Goal: Task Accomplishment & Management: Manage account settings

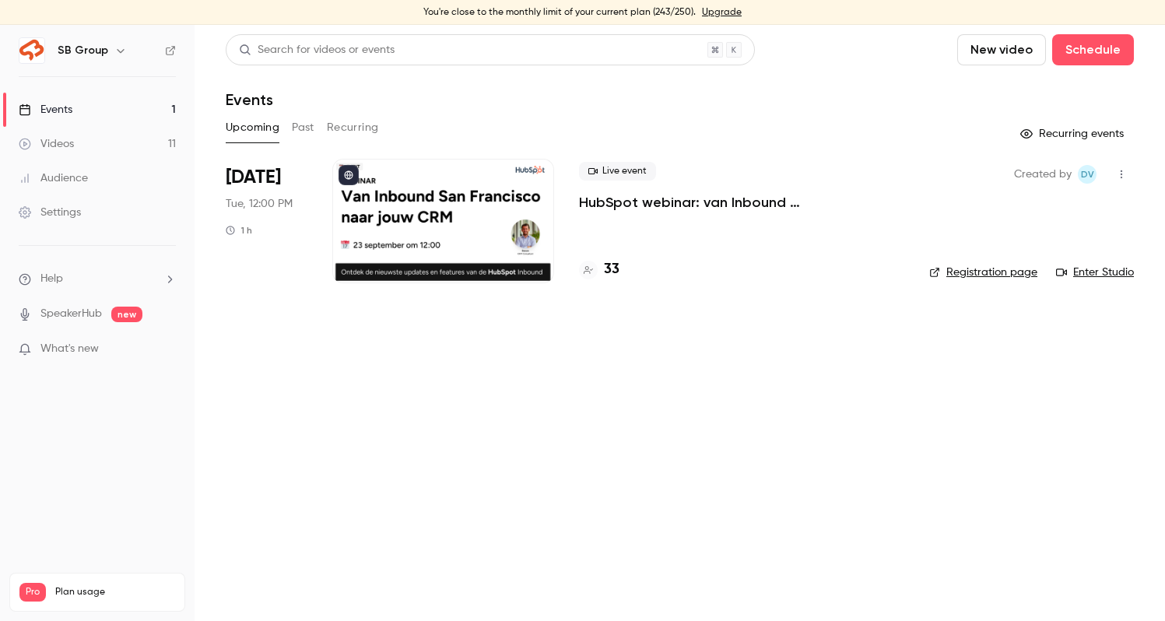
click at [1017, 271] on link "Registration page" at bounding box center [983, 273] width 108 height 16
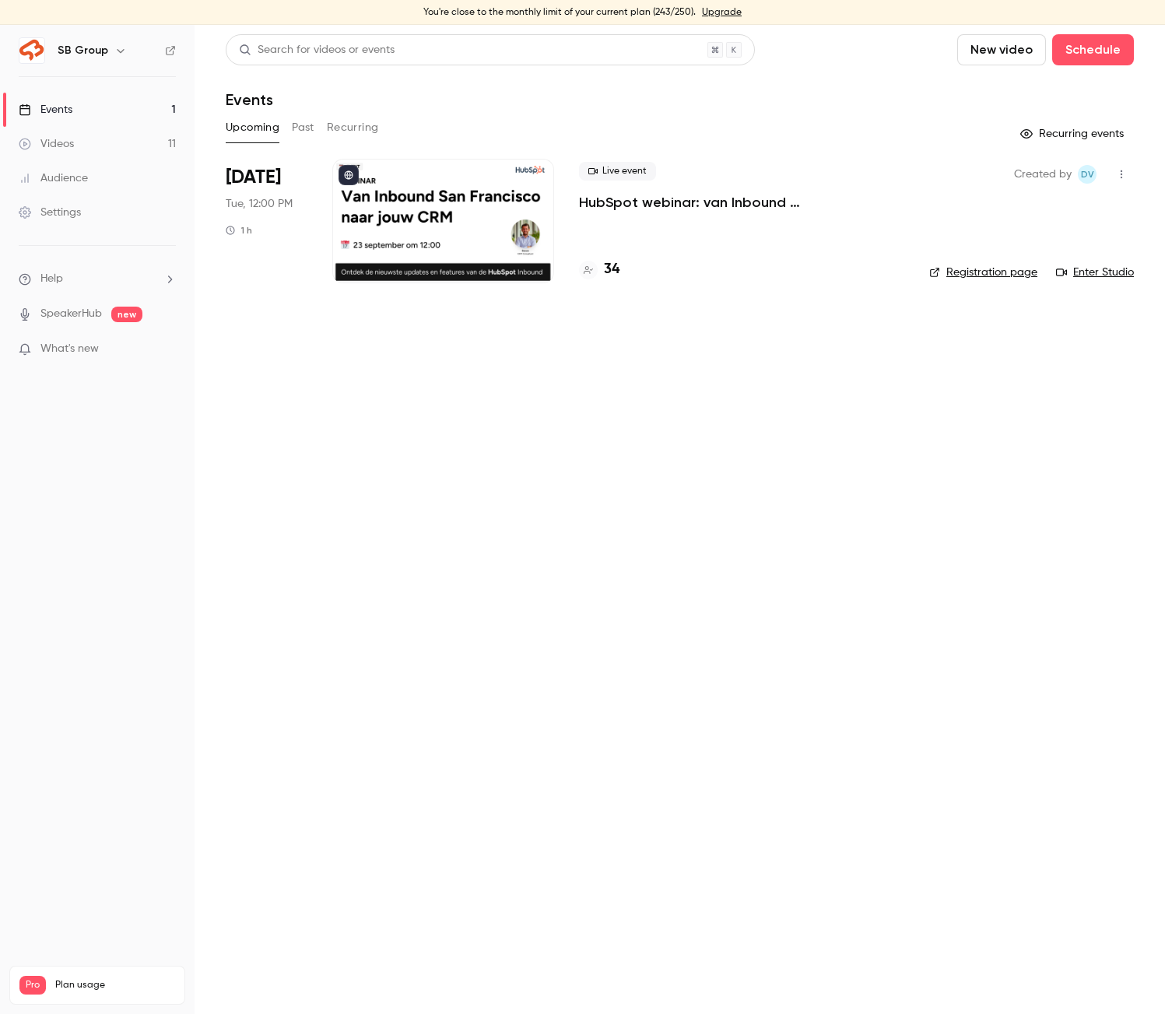
click at [625, 205] on p "HubSpot webinar: van Inbound [GEOGRAPHIC_DATA] naar jouw CRM" at bounding box center [741, 202] width 325 height 19
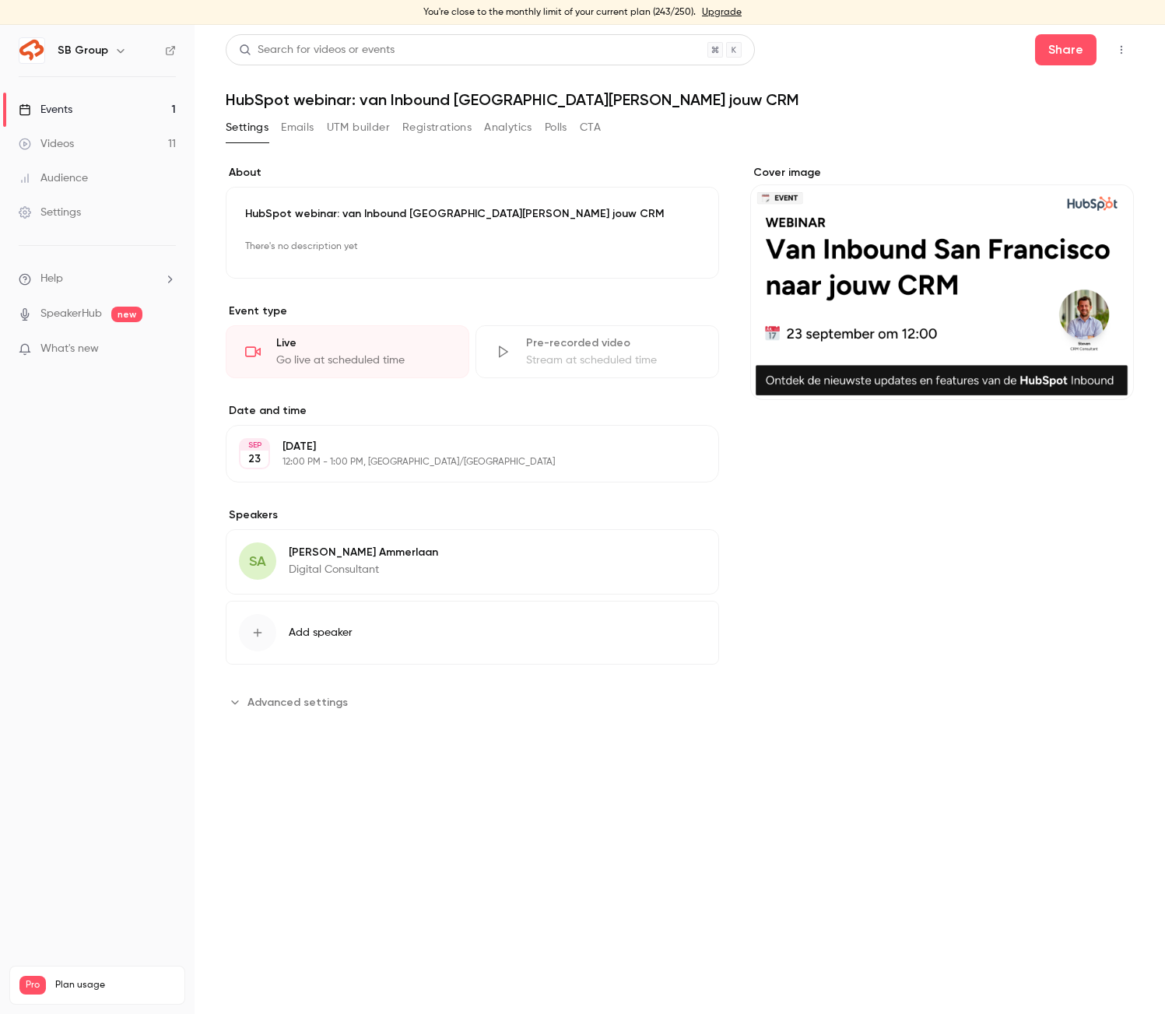
click at [421, 125] on button "Registrations" at bounding box center [436, 127] width 69 height 25
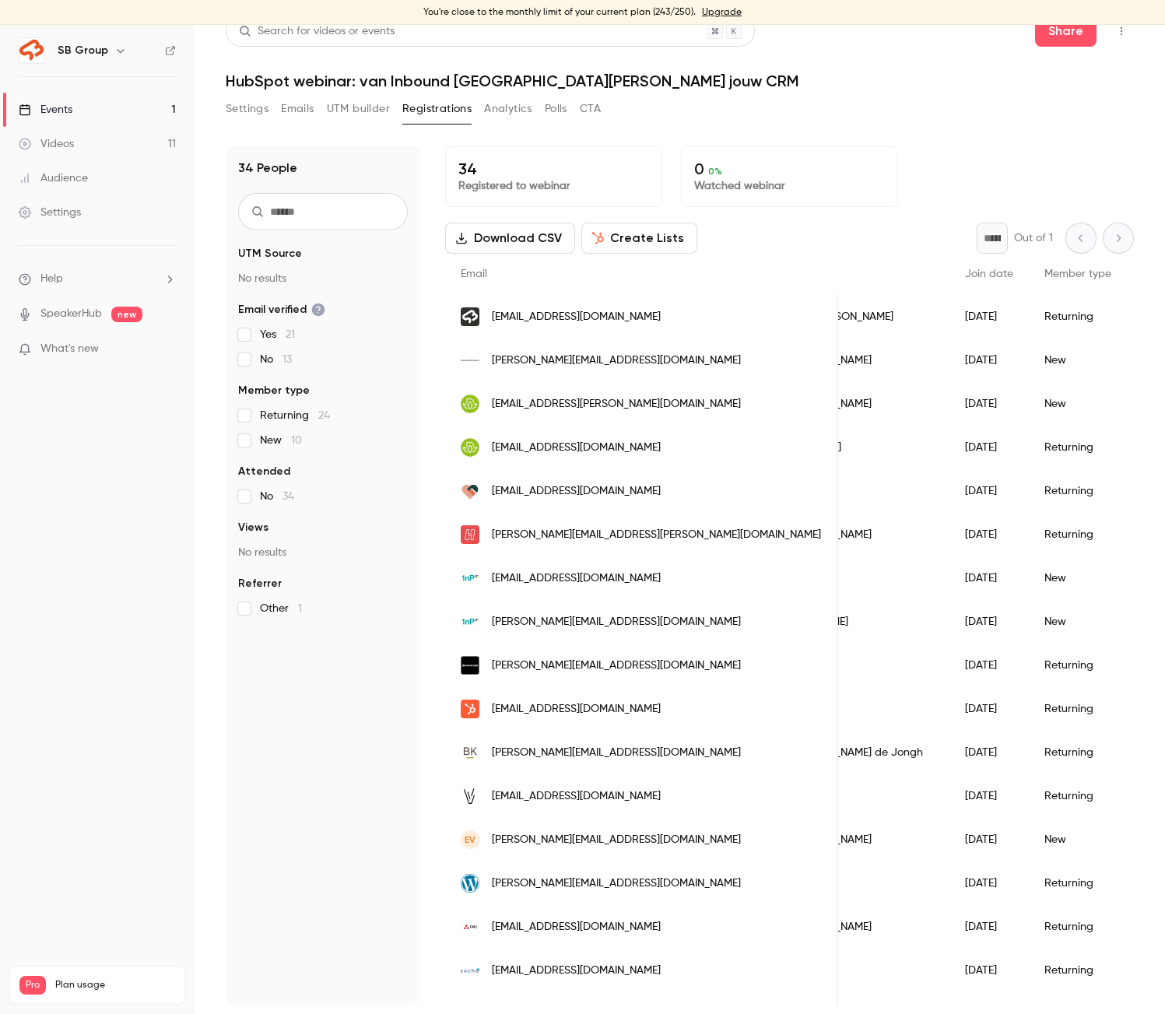
click at [169, 146] on link "Videos 11" at bounding box center [97, 144] width 195 height 34
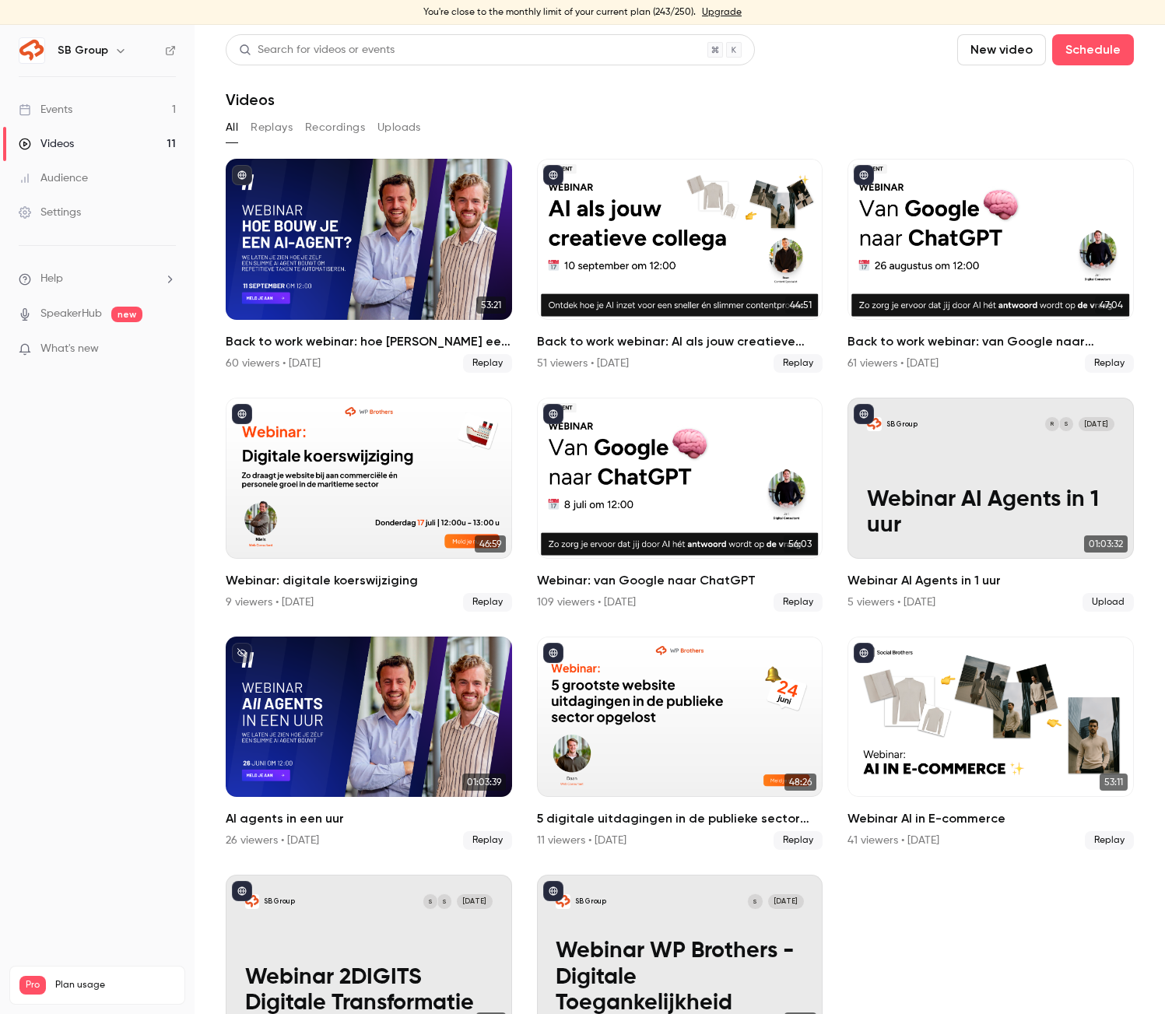
click at [147, 120] on link "Events 1" at bounding box center [97, 110] width 195 height 34
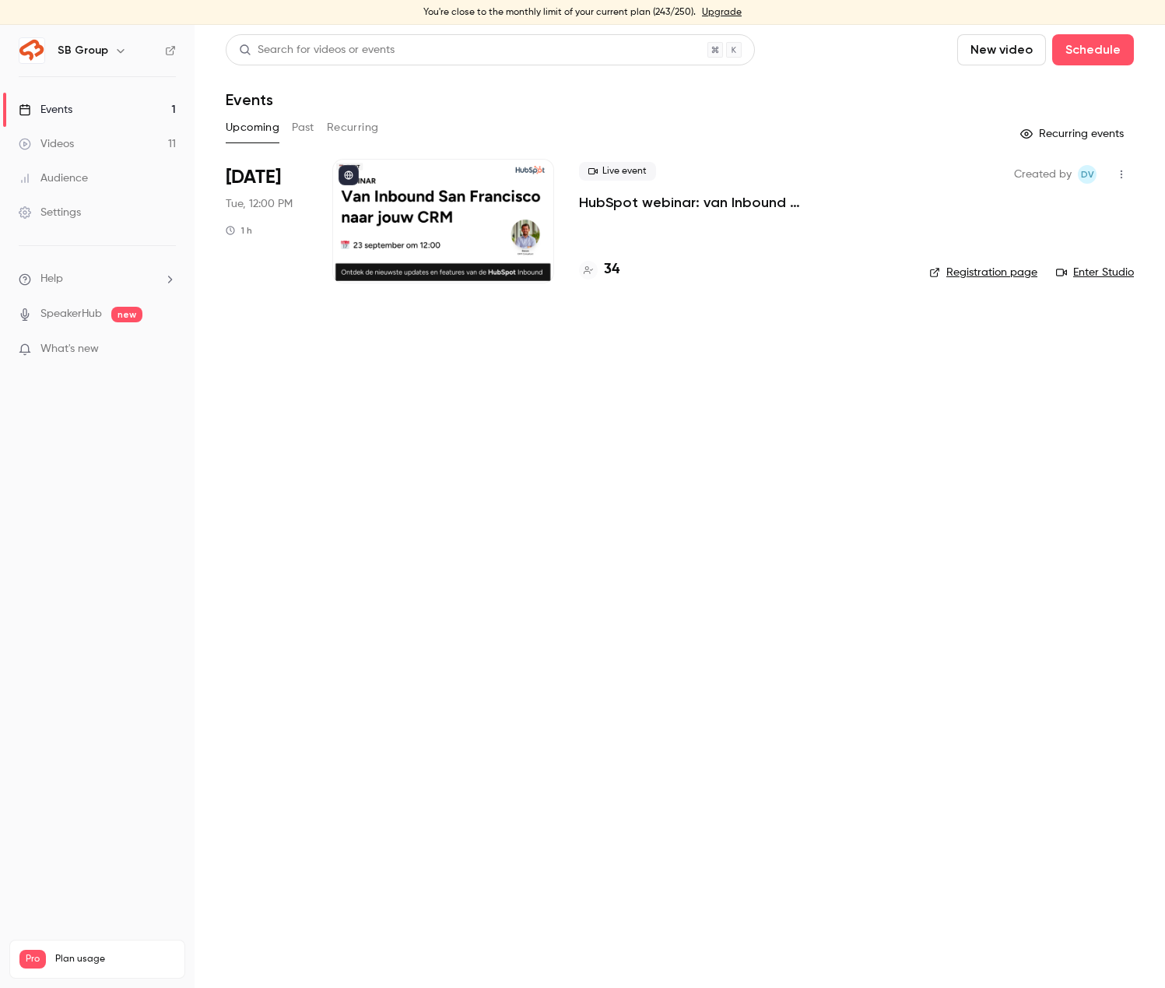
click at [655, 204] on p "HubSpot webinar: van Inbound [GEOGRAPHIC_DATA][PERSON_NAME] jouw CRM" at bounding box center [741, 202] width 325 height 19
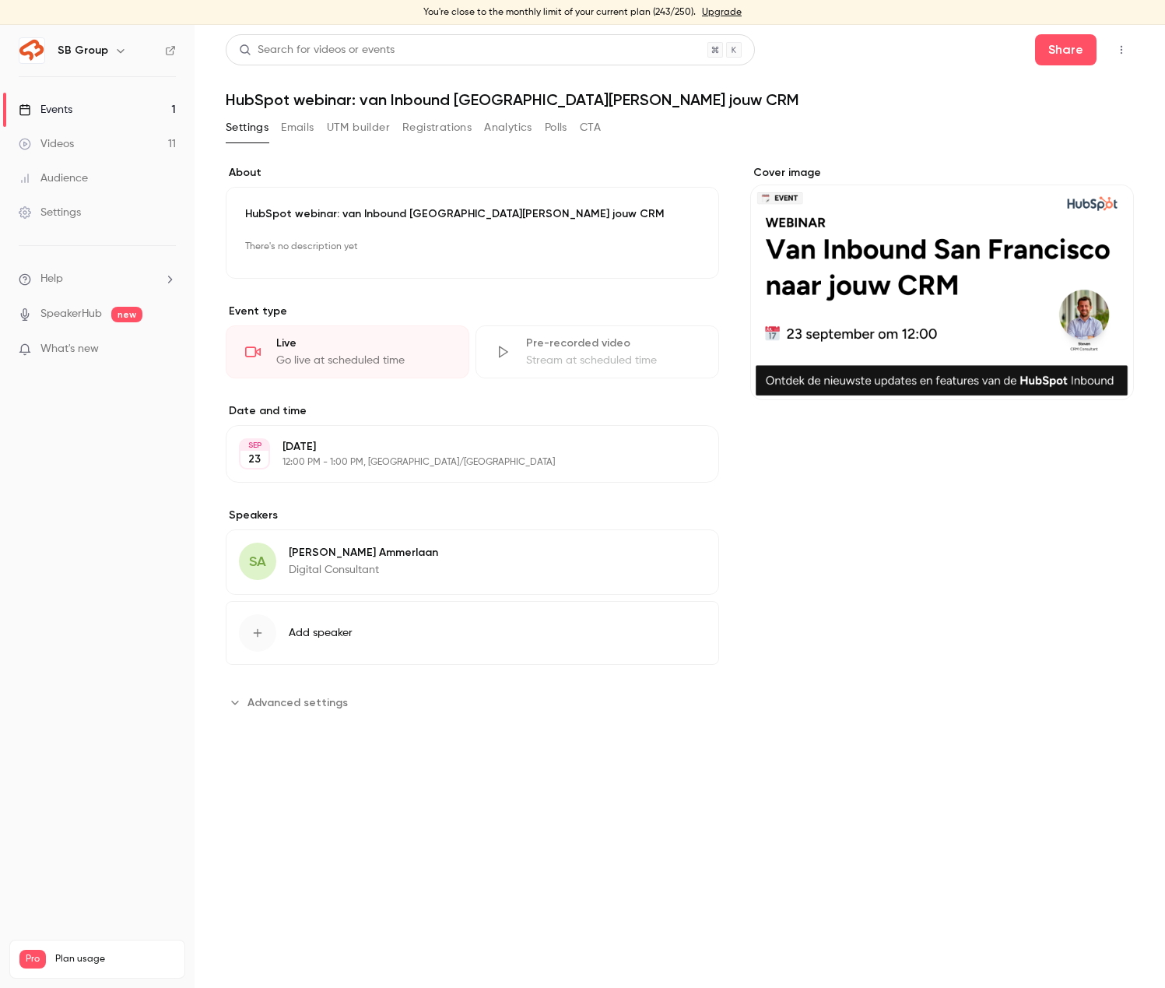
click at [445, 130] on button "Registrations" at bounding box center [436, 127] width 69 height 25
